Goal: Task Accomplishment & Management: Complete application form

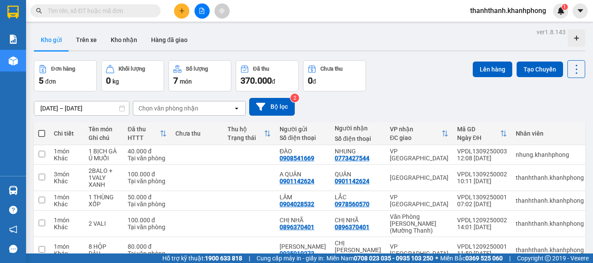
click at [178, 8] on button at bounding box center [181, 10] width 15 height 15
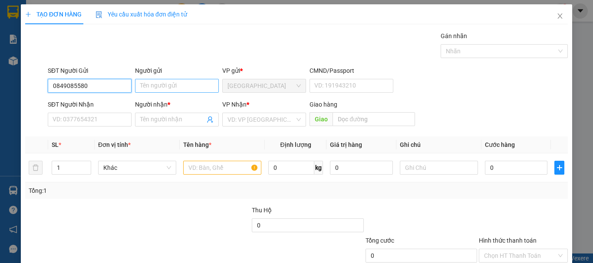
type input "0849085580"
click at [191, 86] on input "Người gửi" at bounding box center [177, 86] width 84 height 14
type input "D"
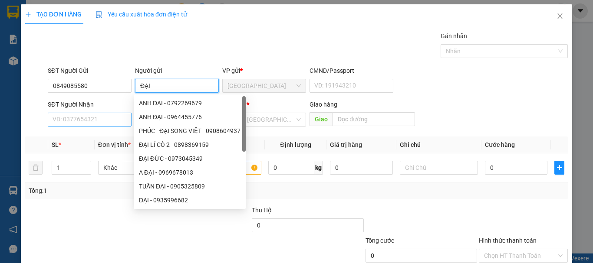
type input "ĐẠI"
click at [85, 113] on input "SĐT Người Nhận" at bounding box center [90, 120] width 84 height 14
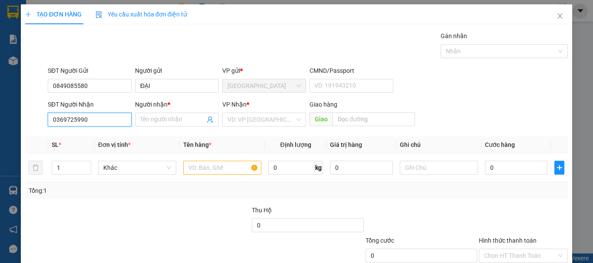
type input "0369725990"
click at [166, 129] on div "Người nhận * Tên người nhận" at bounding box center [177, 115] width 84 height 30
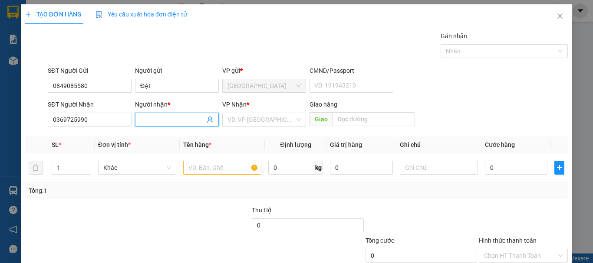
click at [169, 126] on span at bounding box center [177, 120] width 84 height 14
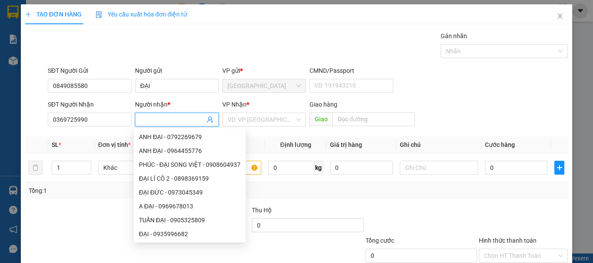
type input "A"
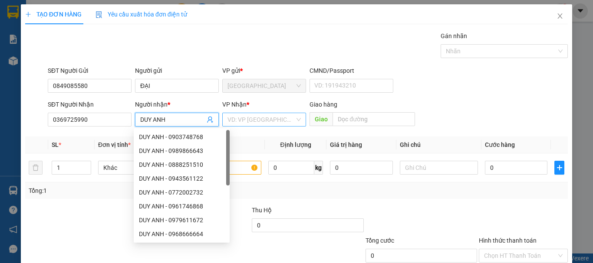
type input "DUY ANH"
click at [280, 122] on input "search" at bounding box center [260, 119] width 67 height 13
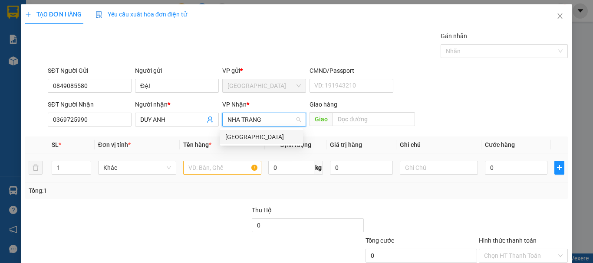
type input "NHA TRANG"
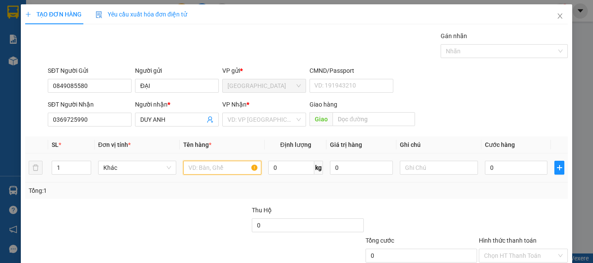
click at [206, 169] on input "text" at bounding box center [222, 168] width 78 height 14
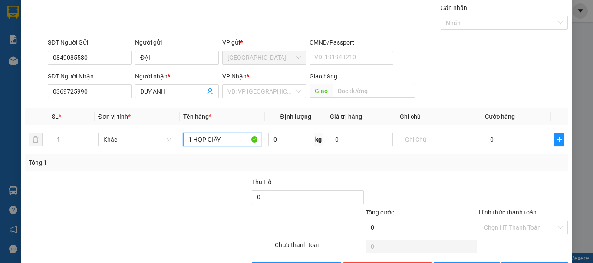
scroll to position [58, 0]
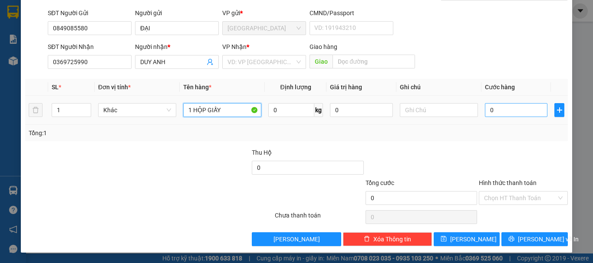
type input "1 HỘP GIẤY"
click at [489, 107] on input "0" at bounding box center [516, 110] width 63 height 14
type input "3"
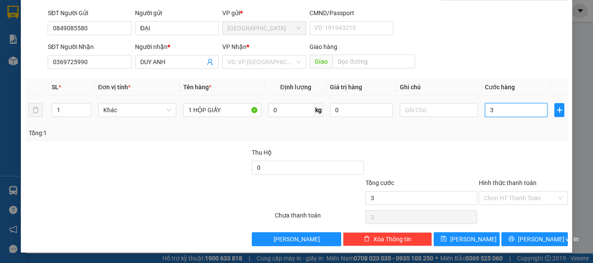
type input "30"
type input "300"
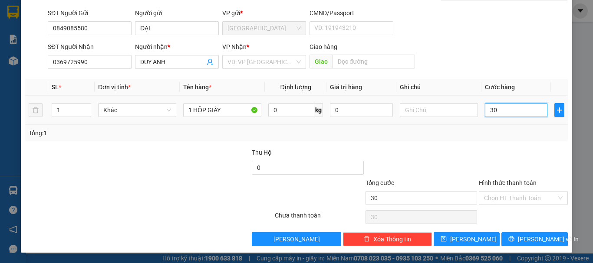
type input "300"
type input "3.000"
type input "30.000"
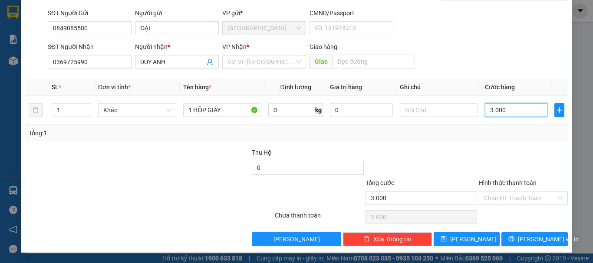
type input "30.000"
click at [507, 194] on input "Hình thức thanh toán" at bounding box center [520, 198] width 72 height 13
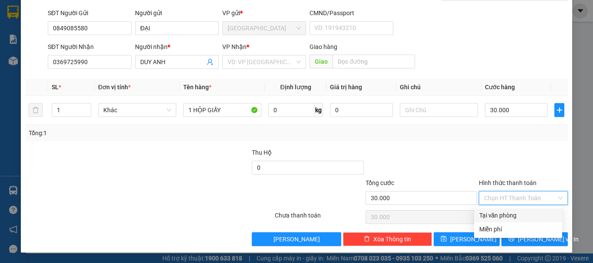
click at [501, 213] on div "Tại văn phòng" at bounding box center [518, 216] width 78 height 10
type input "0"
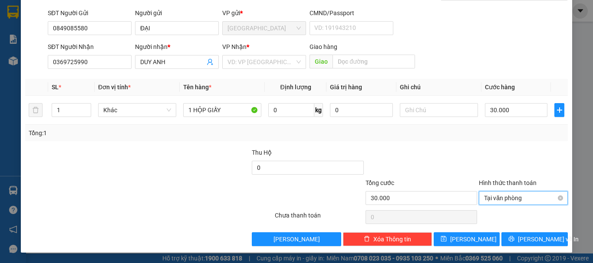
click at [528, 194] on span "Tại văn phòng" at bounding box center [523, 198] width 79 height 13
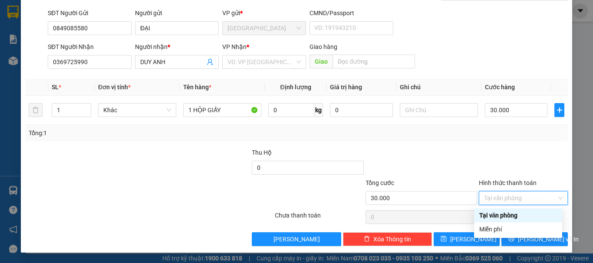
click at [508, 217] on div "Tại văn phòng" at bounding box center [518, 216] width 78 height 10
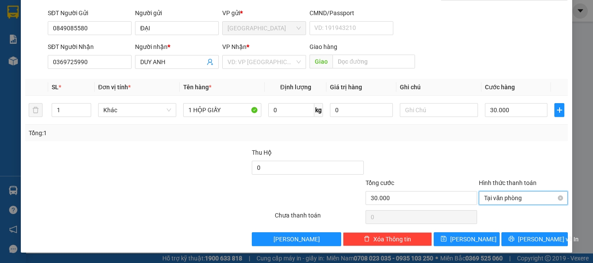
click at [530, 197] on span "Tại văn phòng" at bounding box center [523, 198] width 79 height 13
click at [471, 183] on div "Tổng cước" at bounding box center [421, 184] width 112 height 13
type input "0"
click at [490, 202] on span "Tại văn phòng" at bounding box center [523, 198] width 79 height 13
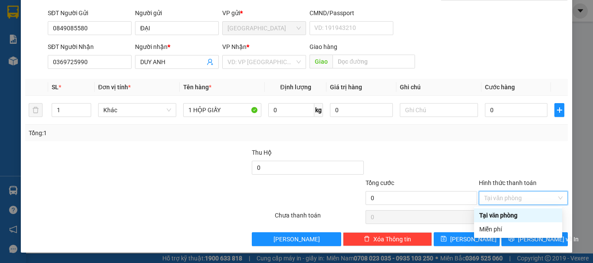
click at [506, 213] on div "Tại văn phòng" at bounding box center [518, 216] width 78 height 10
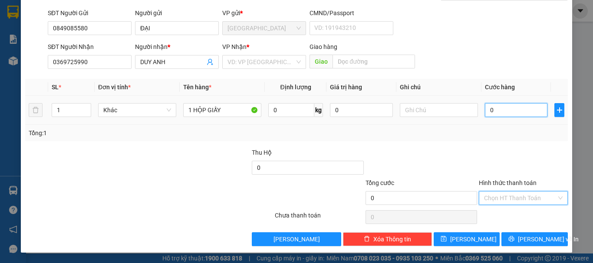
click at [502, 103] on input "0" at bounding box center [516, 110] width 63 height 14
type input "3"
type input "30"
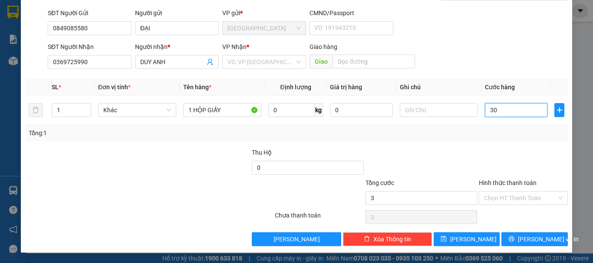
type input "30"
type input "300"
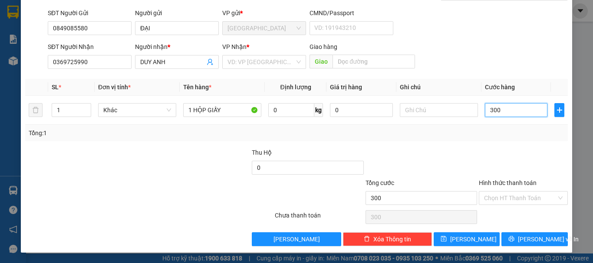
type input "3.000"
type input "30.000"
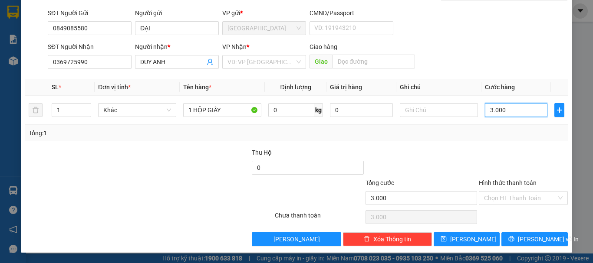
type input "30.000"
click at [529, 236] on span "[PERSON_NAME] và In" at bounding box center [548, 240] width 61 height 10
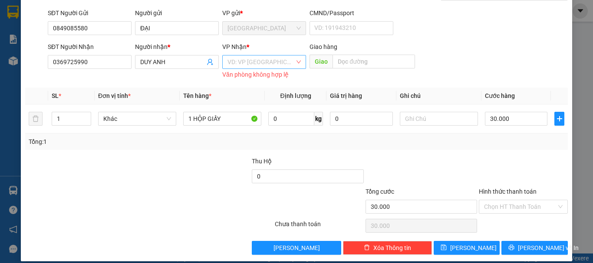
click at [265, 66] on input "search" at bounding box center [260, 62] width 67 height 13
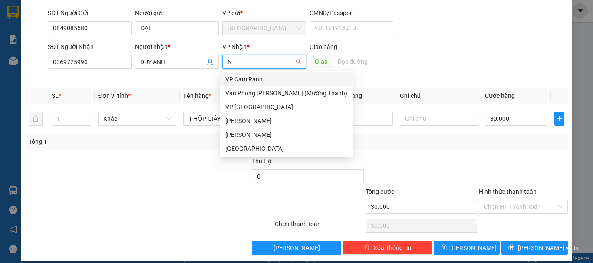
type input "NH"
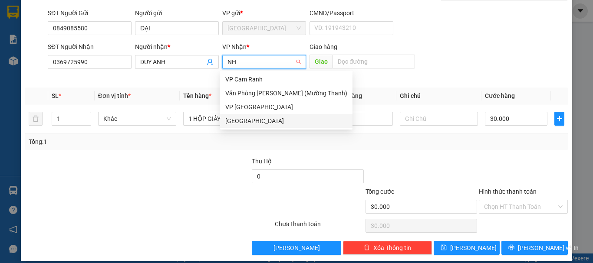
click at [267, 119] on div "[GEOGRAPHIC_DATA]" at bounding box center [286, 121] width 122 height 10
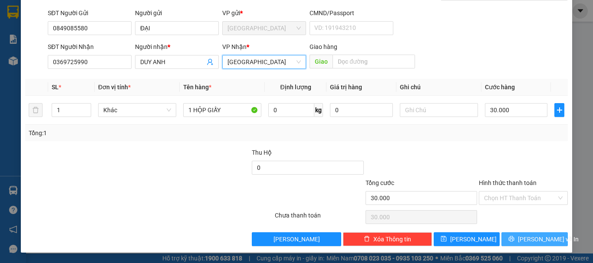
click at [529, 234] on button "[PERSON_NAME] và In" at bounding box center [534, 240] width 66 height 14
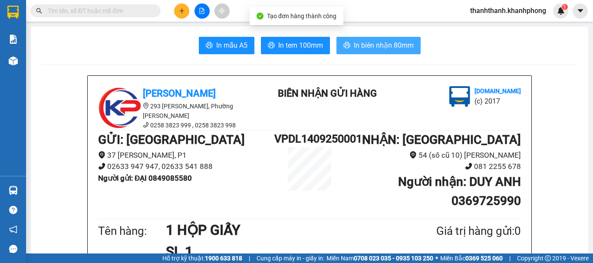
click at [360, 41] on span "In biên nhận 80mm" at bounding box center [384, 45] width 60 height 11
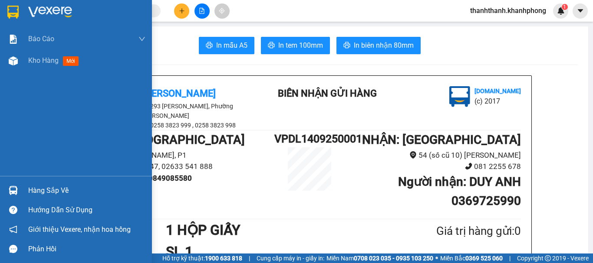
click at [20, 13] on div at bounding box center [13, 11] width 15 height 15
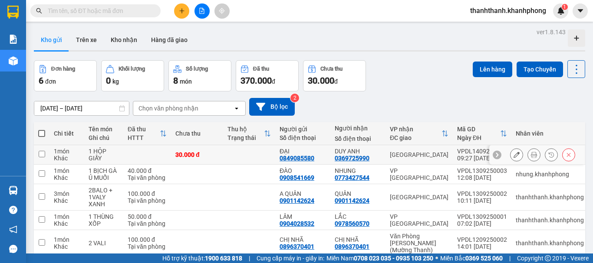
click at [510, 159] on button at bounding box center [516, 155] width 12 height 15
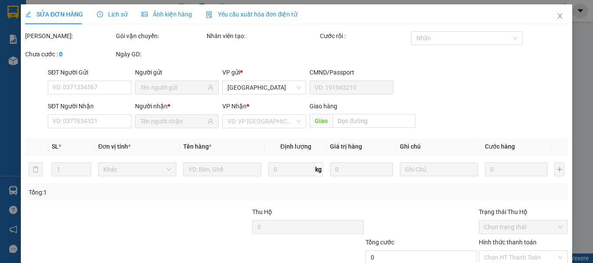
type input "0849085580"
type input "0369725990"
type input "30.000"
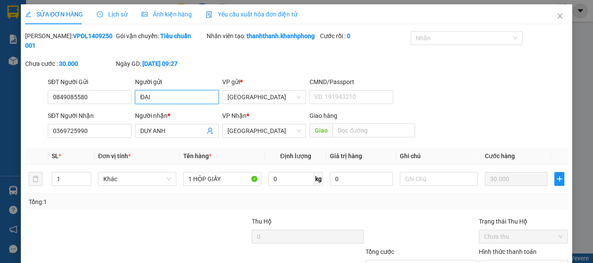
click at [187, 97] on input "ĐẠI" at bounding box center [177, 97] width 84 height 14
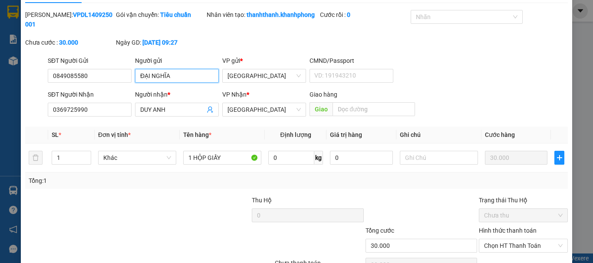
scroll to position [69, 0]
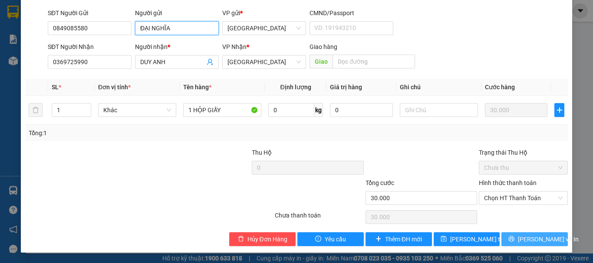
type input "ĐẠI NGHĨA"
click at [529, 244] on span "[PERSON_NAME] và In" at bounding box center [548, 240] width 61 height 10
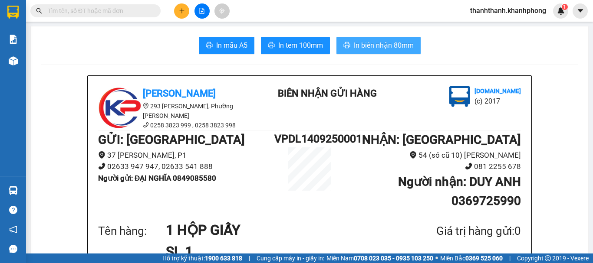
click at [356, 45] on span "In biên nhận 80mm" at bounding box center [384, 45] width 60 height 11
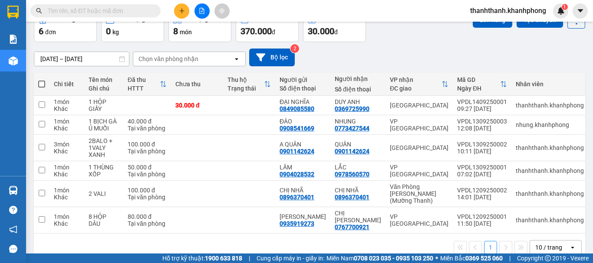
scroll to position [51, 0]
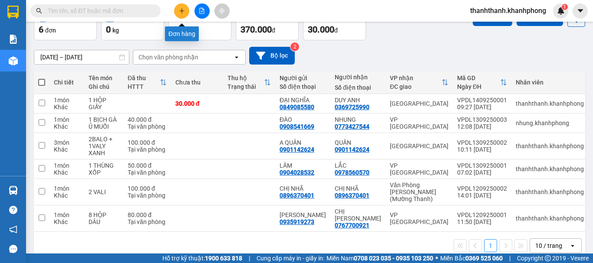
click at [182, 10] on icon "plus" at bounding box center [181, 10] width 0 height 5
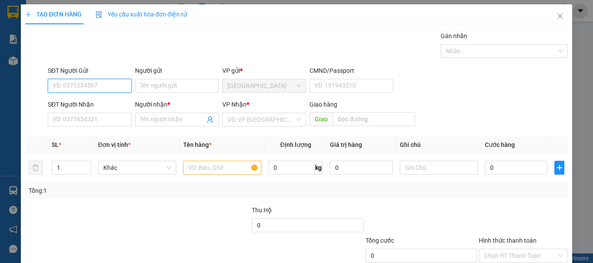
type input "0"
drag, startPoint x: 82, startPoint y: 80, endPoint x: 81, endPoint y: 87, distance: 7.0
click at [82, 82] on input "SĐT Người Gửi" at bounding box center [90, 86] width 84 height 14
click at [83, 92] on input "SĐT Người Gửi" at bounding box center [90, 86] width 84 height 14
type input "0767469270"
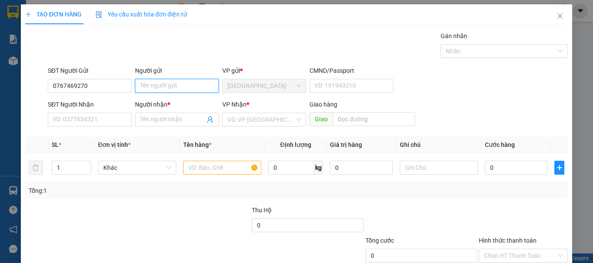
click at [146, 86] on input "Người gửi" at bounding box center [177, 86] width 84 height 14
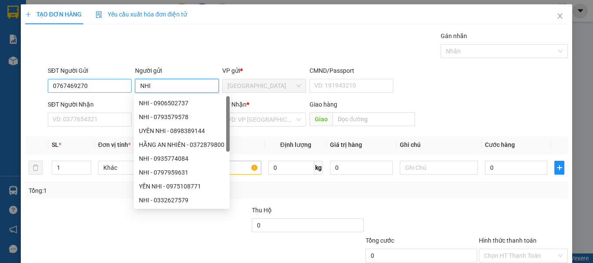
type input "NHI"
drag, startPoint x: 117, startPoint y: 84, endPoint x: 0, endPoint y: 77, distance: 117.4
click at [0, 77] on div "TẠO ĐƠN HÀNG Yêu cầu xuất hóa đơn điện tử Transit Pickup Surcharge Ids Transit …" at bounding box center [296, 131] width 593 height 263
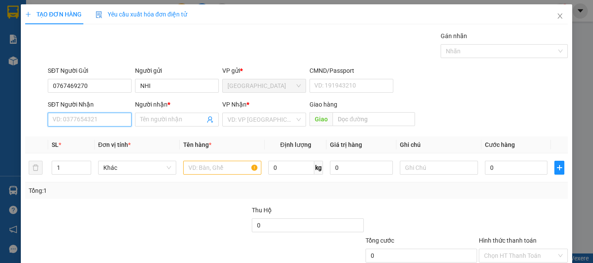
click at [75, 115] on input "SĐT Người Nhận" at bounding box center [90, 120] width 84 height 14
paste input "0767469270"
type input "0767469270"
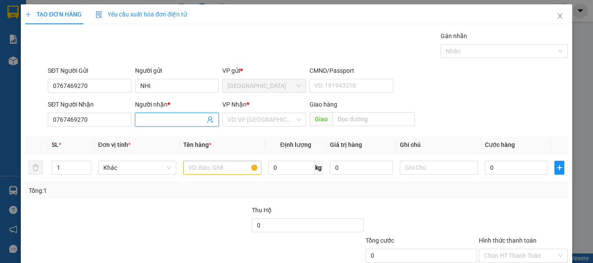
click at [150, 124] on input "Người nhận *" at bounding box center [172, 120] width 65 height 10
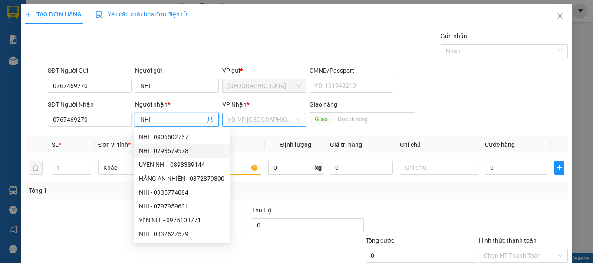
type input "NHI"
click at [270, 121] on input "search" at bounding box center [260, 119] width 67 height 13
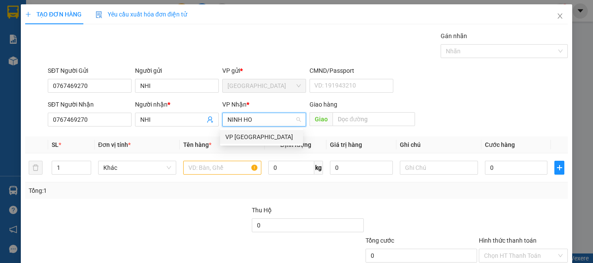
type input "NINH HO"
click at [276, 144] on body "Kết quả tìm kiếm ( 0 ) Bộ lọc No Data thanhthanh.khanhphong 1 Báo cáo Báo cáo d…" at bounding box center [296, 131] width 593 height 263
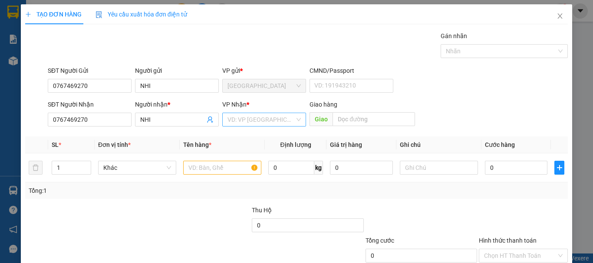
click at [248, 119] on input "search" at bounding box center [260, 119] width 67 height 13
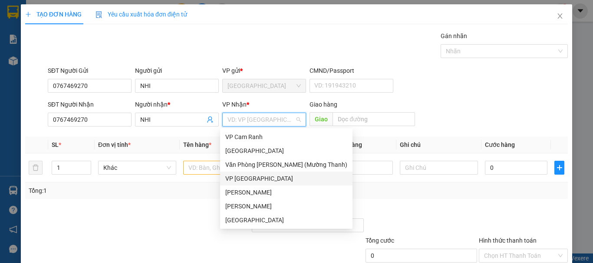
click at [246, 177] on div "VP [GEOGRAPHIC_DATA]" at bounding box center [286, 179] width 122 height 10
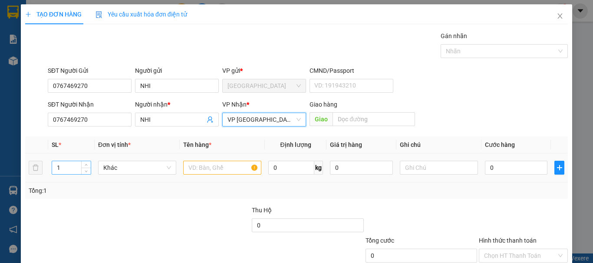
click at [71, 167] on input "1" at bounding box center [71, 167] width 39 height 13
type input "4"
click at [207, 165] on input "text" at bounding box center [222, 168] width 78 height 14
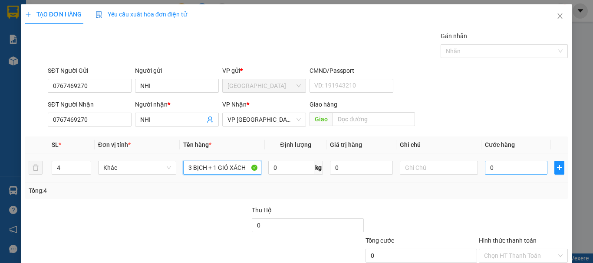
type input "3 BỊCH + 1 GIỎ XÁCH"
click at [501, 165] on input "0" at bounding box center [516, 168] width 63 height 14
type input "1"
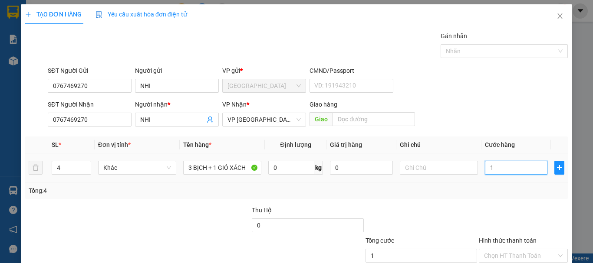
type input "15"
type input "150"
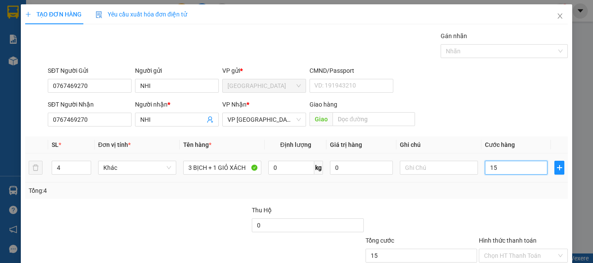
type input "150"
type input "1.500"
type input "15.000"
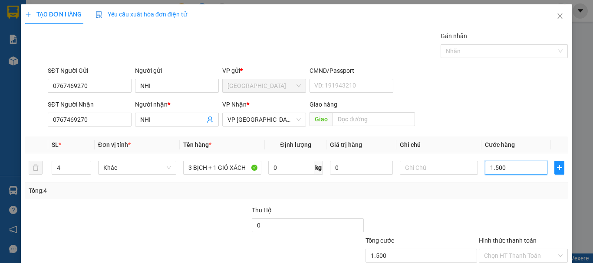
type input "15.000"
type input "150.000"
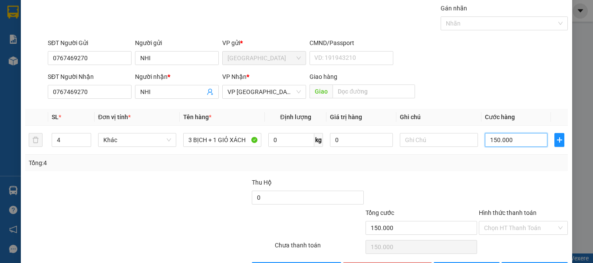
scroll to position [58, 0]
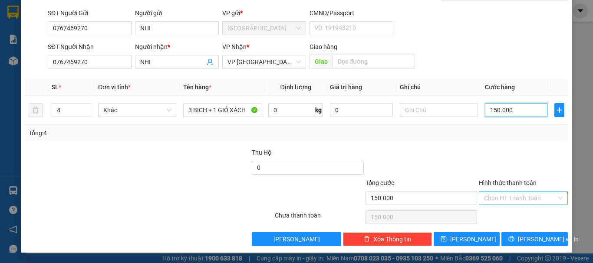
type input "150.000"
click at [489, 202] on input "Hình thức thanh toán" at bounding box center [520, 198] width 72 height 13
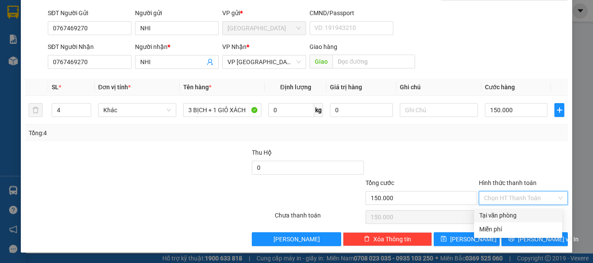
click at [489, 216] on div "Tại văn phòng" at bounding box center [518, 216] width 78 height 10
type input "0"
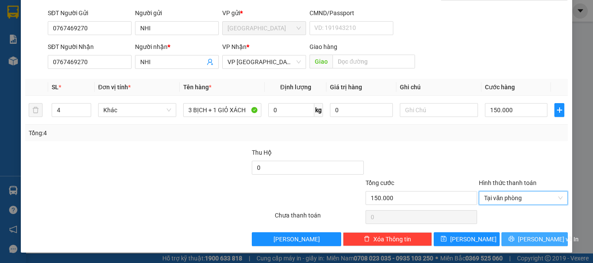
click at [538, 241] on span "[PERSON_NAME] và In" at bounding box center [548, 240] width 61 height 10
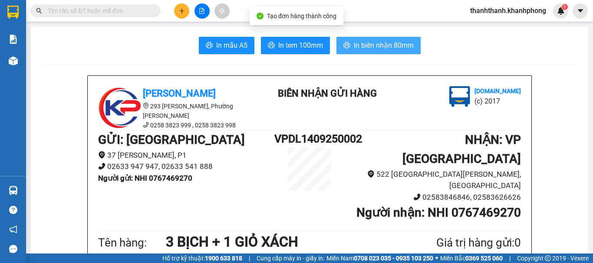
click at [367, 51] on button "In biên nhận 80mm" at bounding box center [378, 45] width 84 height 17
click at [372, 49] on span "In biên nhận 80mm" at bounding box center [384, 45] width 60 height 11
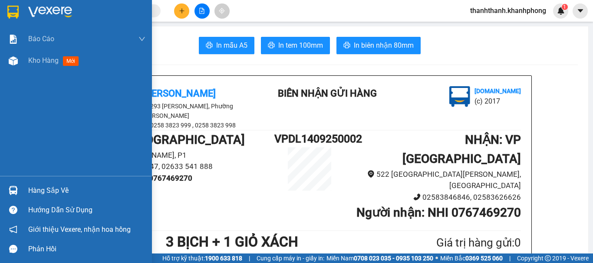
click at [17, 12] on img at bounding box center [12, 12] width 11 height 13
